Goal: Information Seeking & Learning: Learn about a topic

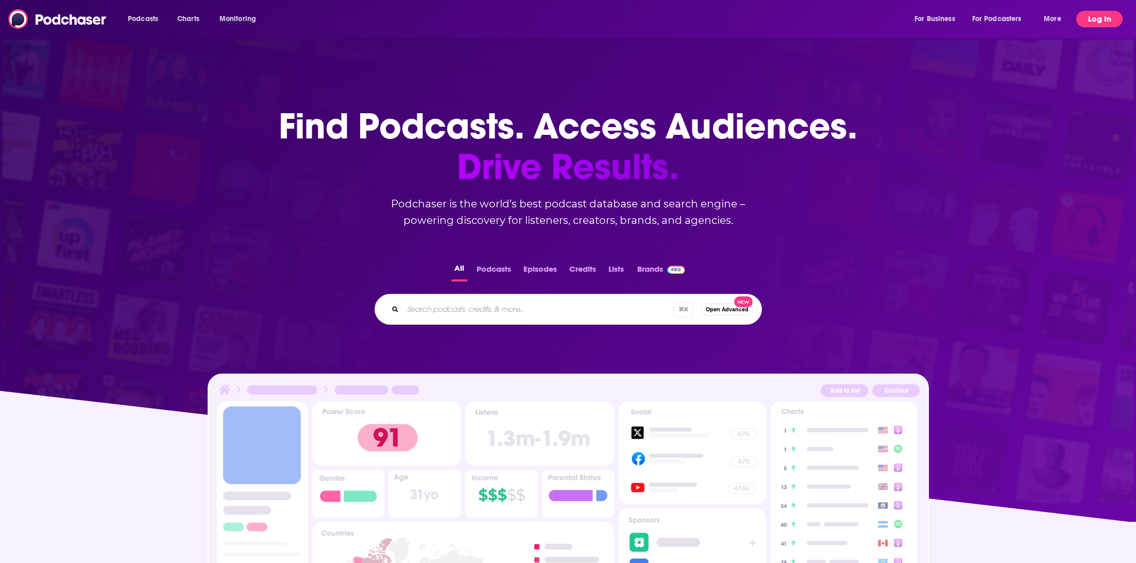
click at [1106, 20] on button "Log In" at bounding box center [1099, 19] width 46 height 16
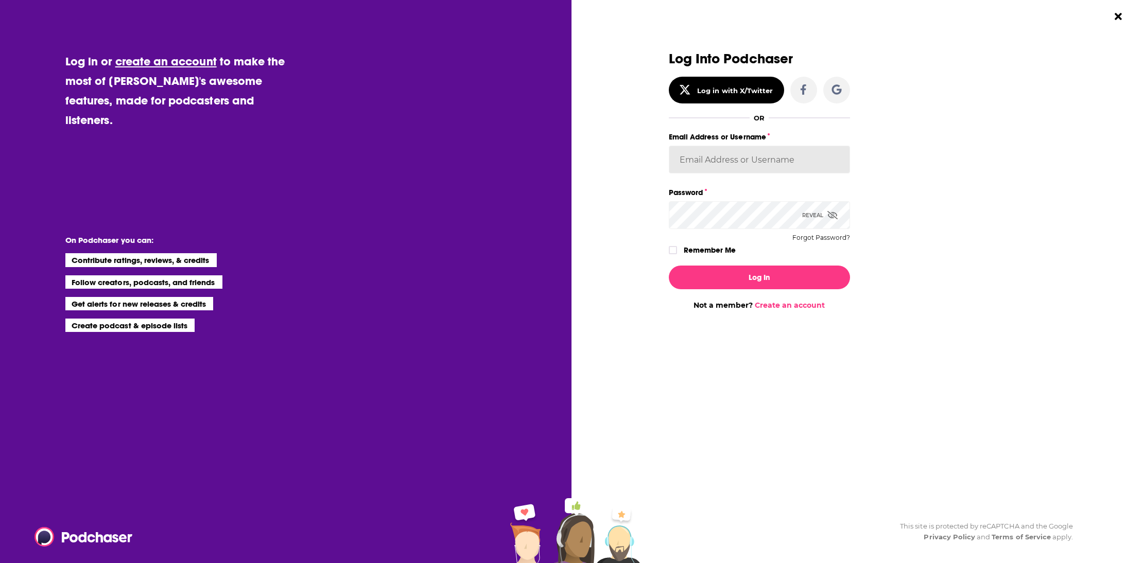
type input "cduhigg"
click at [759, 288] on button "Log In" at bounding box center [759, 278] width 181 height 24
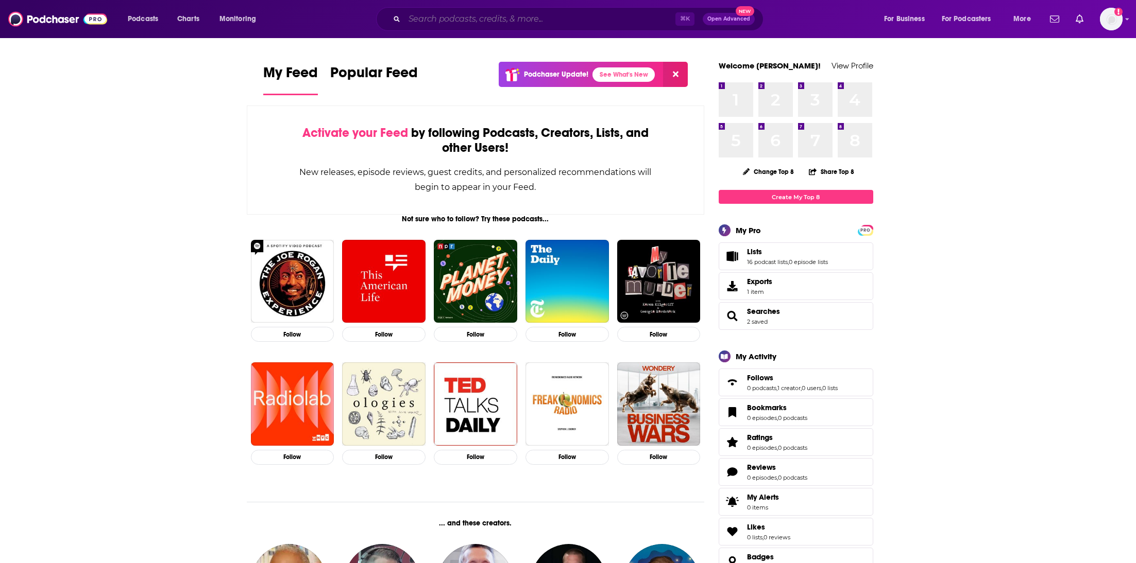
click at [449, 18] on input "Search podcasts, credits, & more..." at bounding box center [539, 19] width 271 height 16
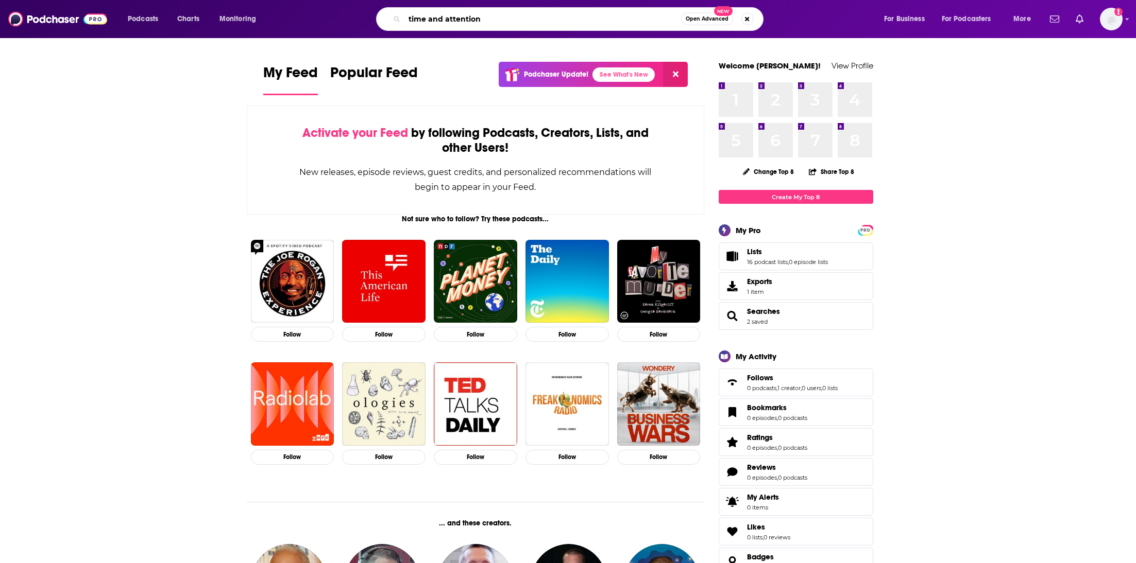
type input "time and attention"
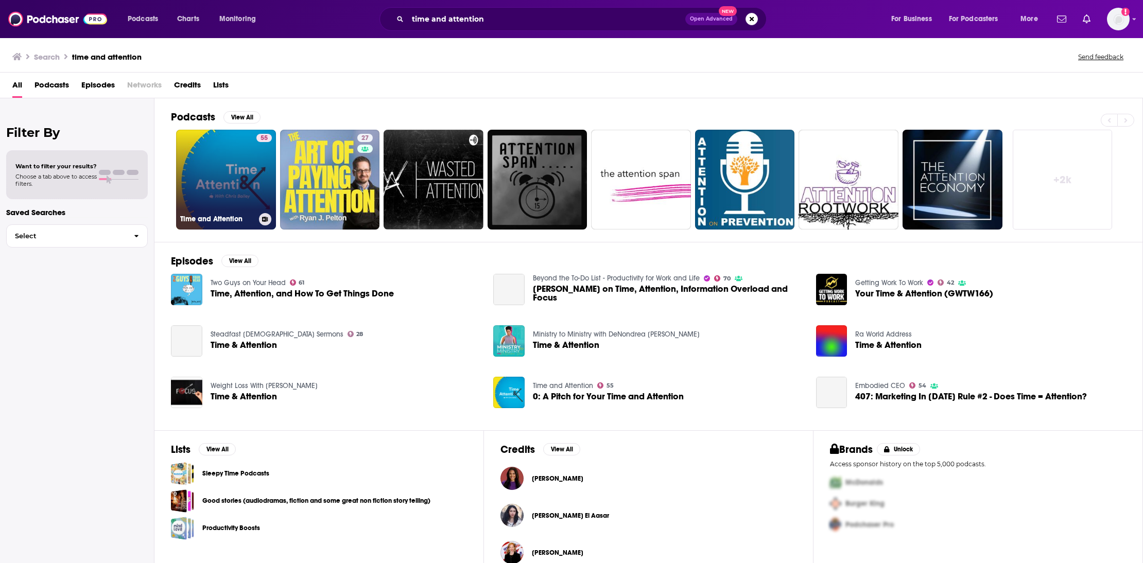
click at [238, 197] on link "55 Time and Attention" at bounding box center [226, 180] width 100 height 100
